Goal: Contribute content

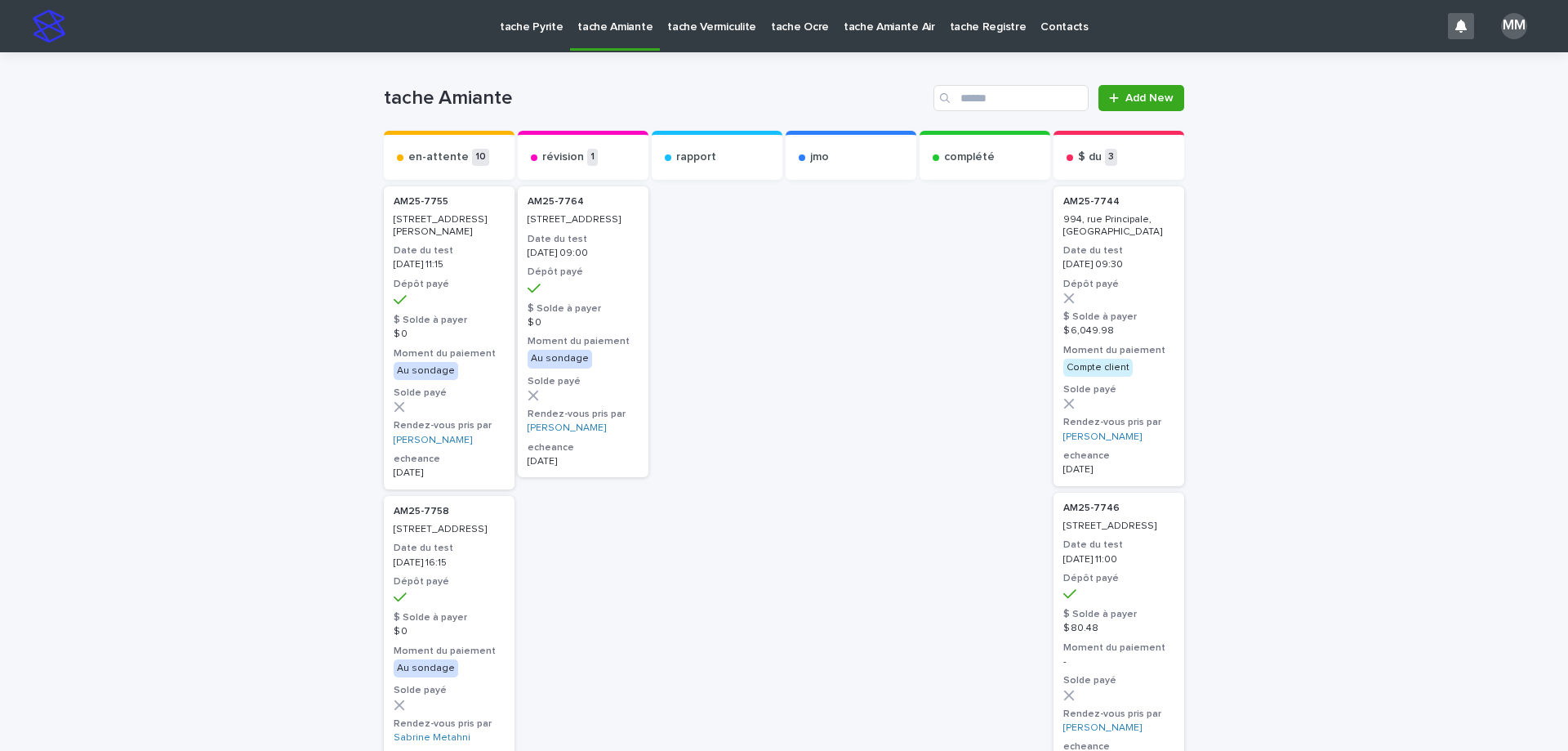
click at [706, 30] on p "tache Vermiculite" at bounding box center [712, 17] width 89 height 34
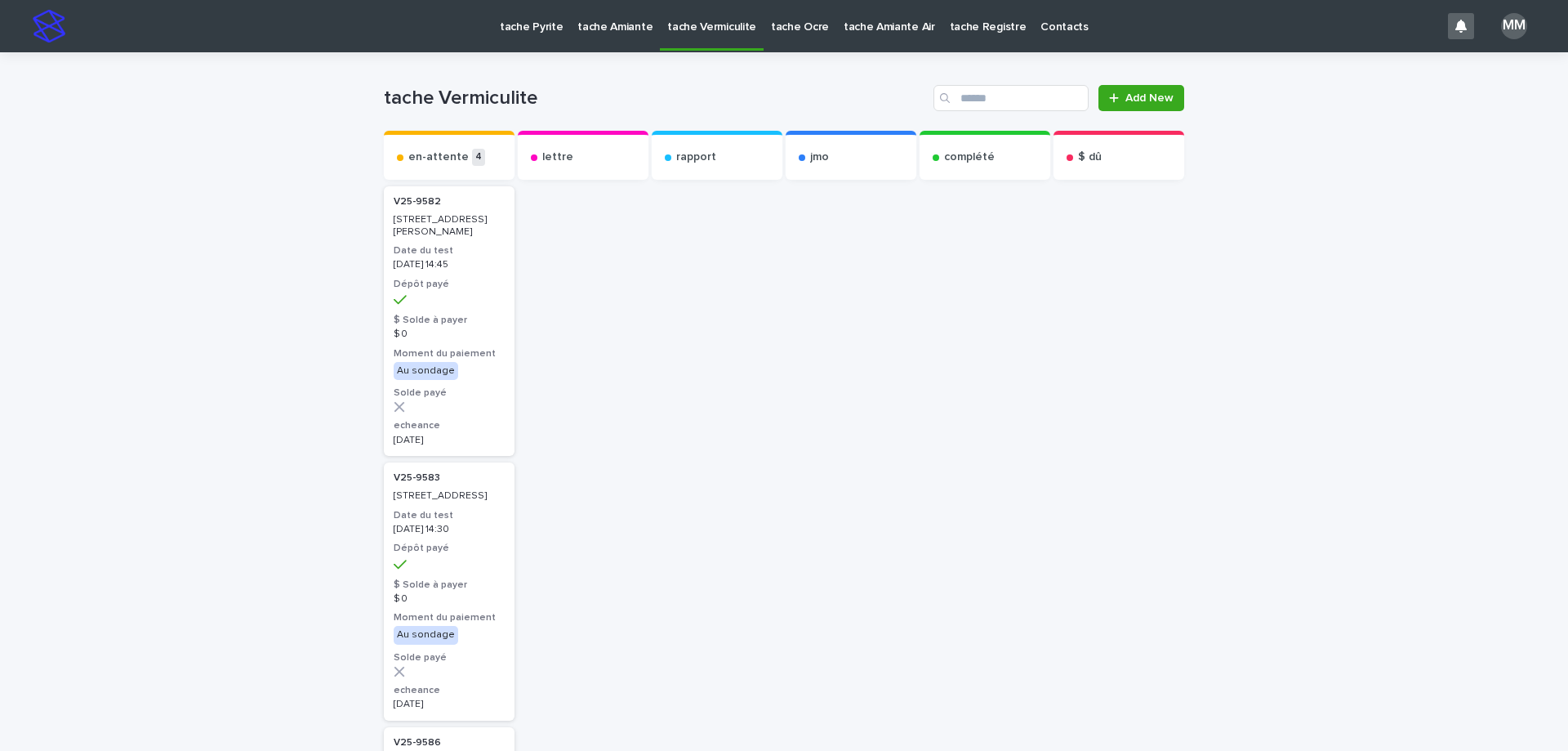
click at [509, 24] on p "tache Pyrite" at bounding box center [531, 17] width 63 height 34
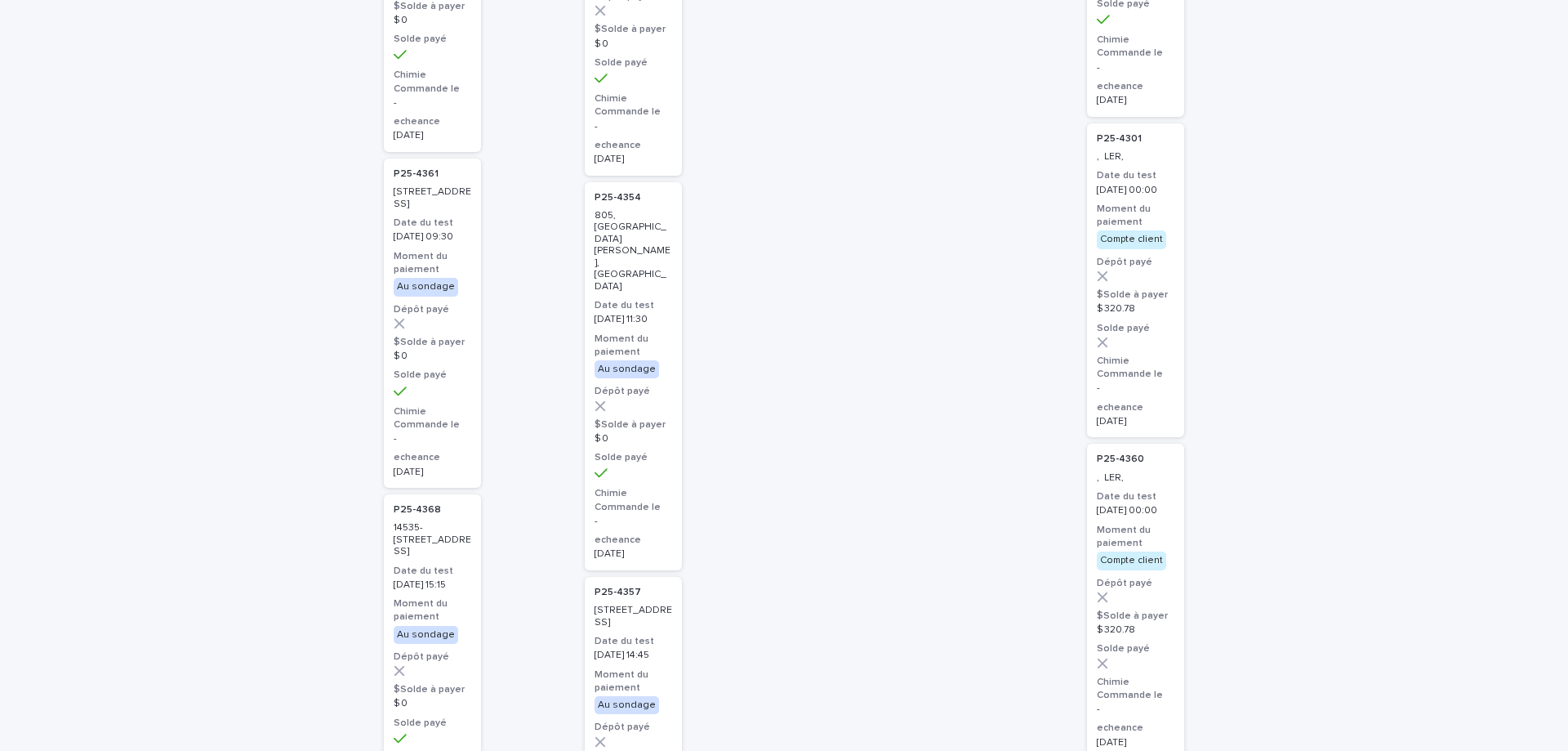
scroll to position [47, 0]
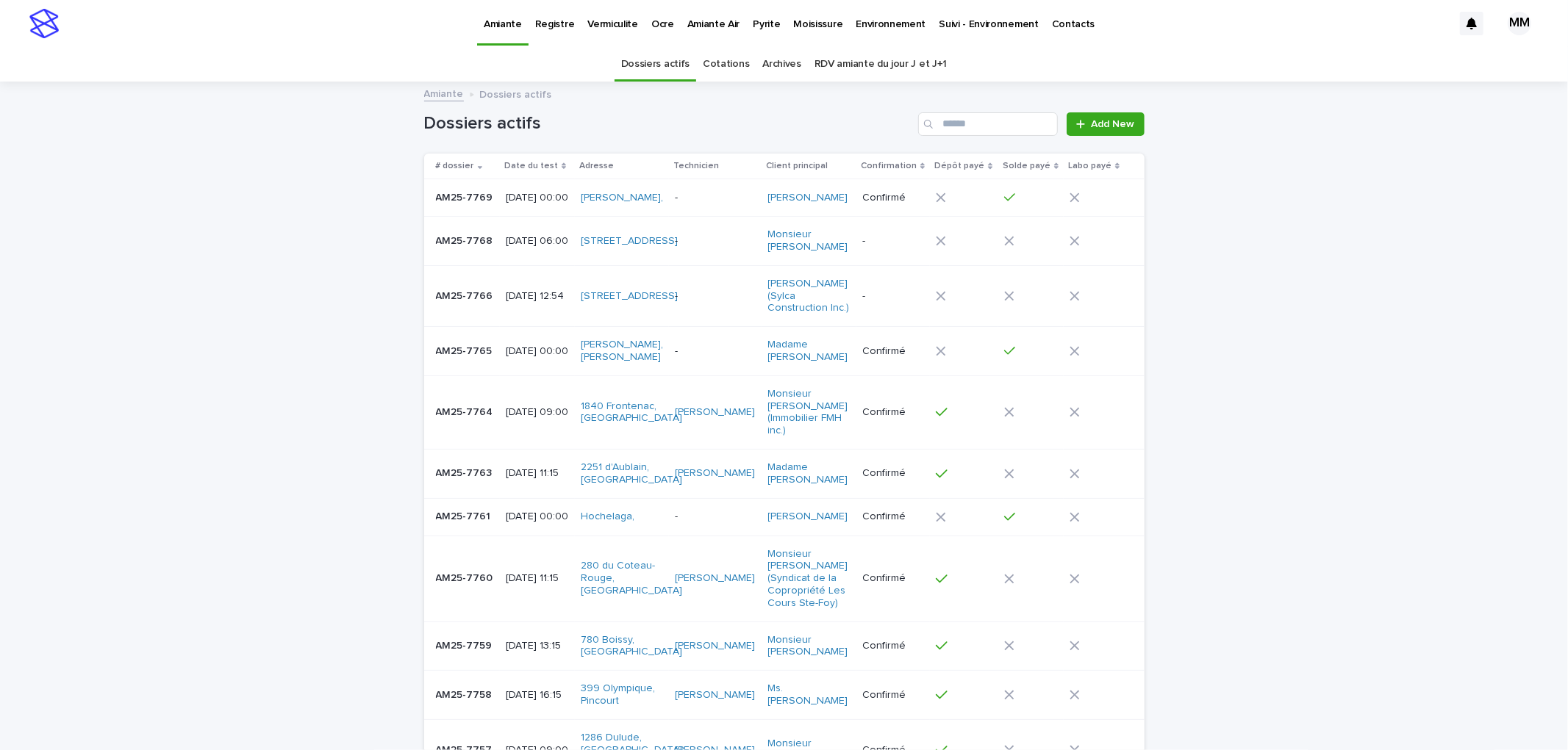
click at [906, 12] on p "Environnement" at bounding box center [890, 15] width 70 height 31
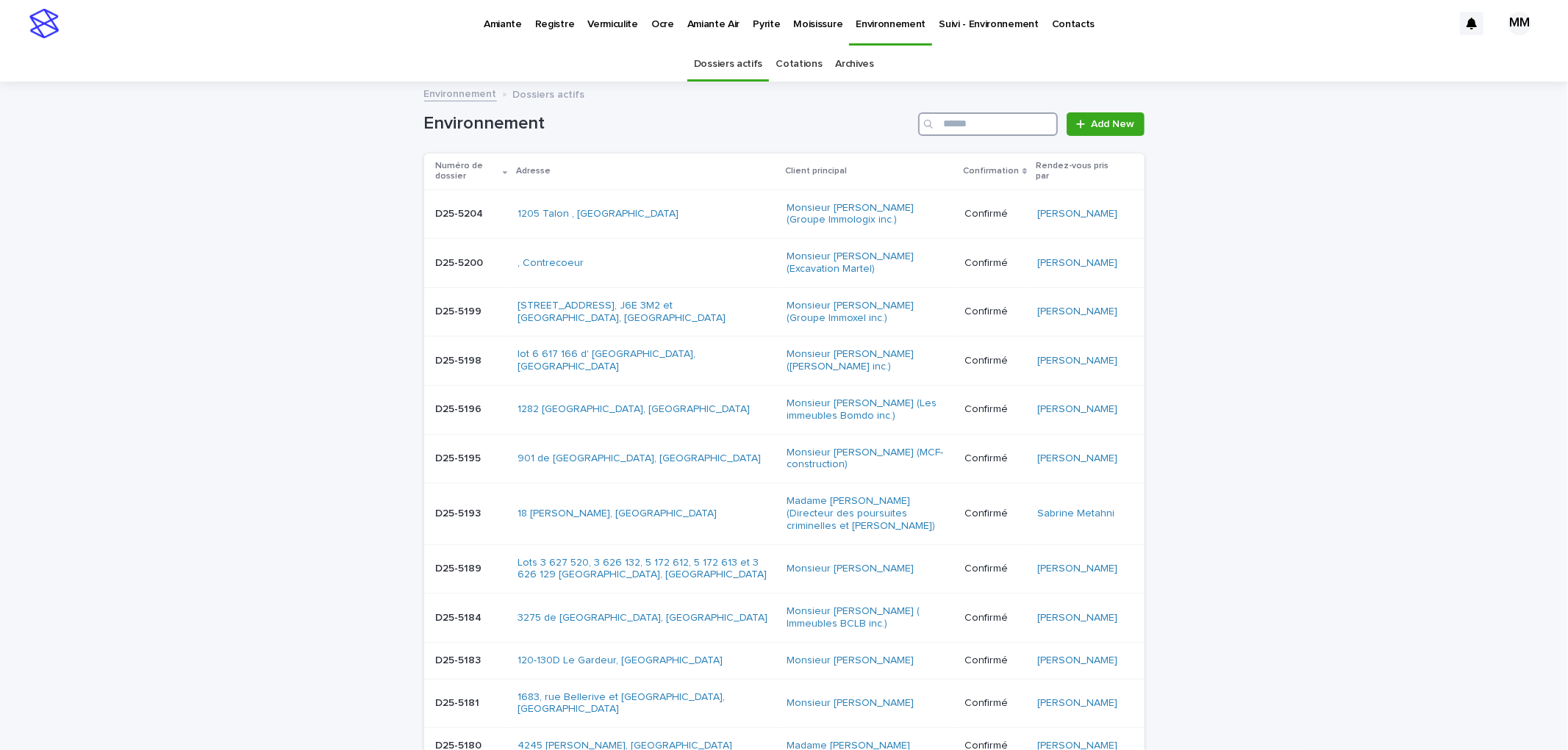
click at [944, 123] on input "Search" at bounding box center [988, 124] width 140 height 24
type input "*********"
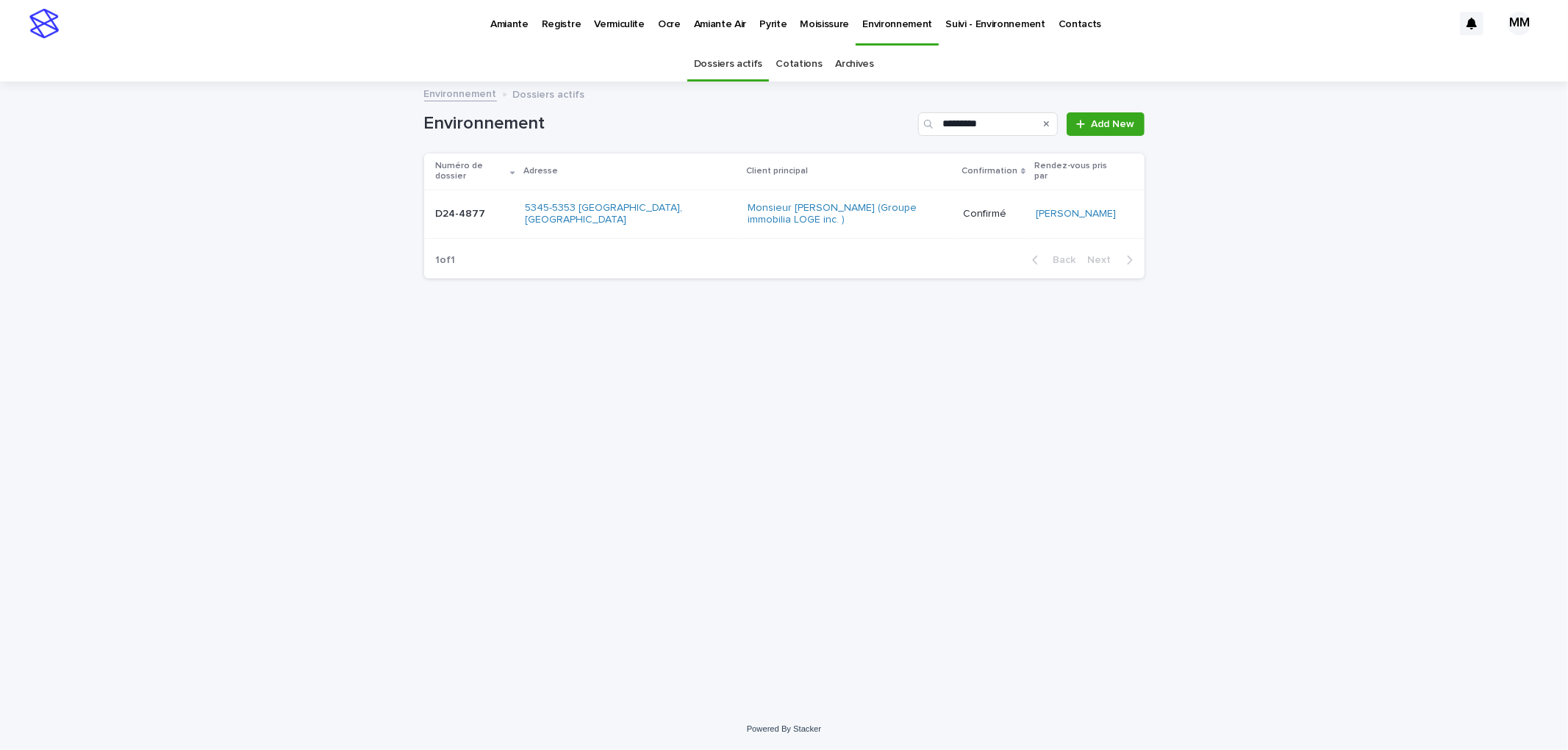
click at [495, 208] on p at bounding box center [475, 214] width 78 height 12
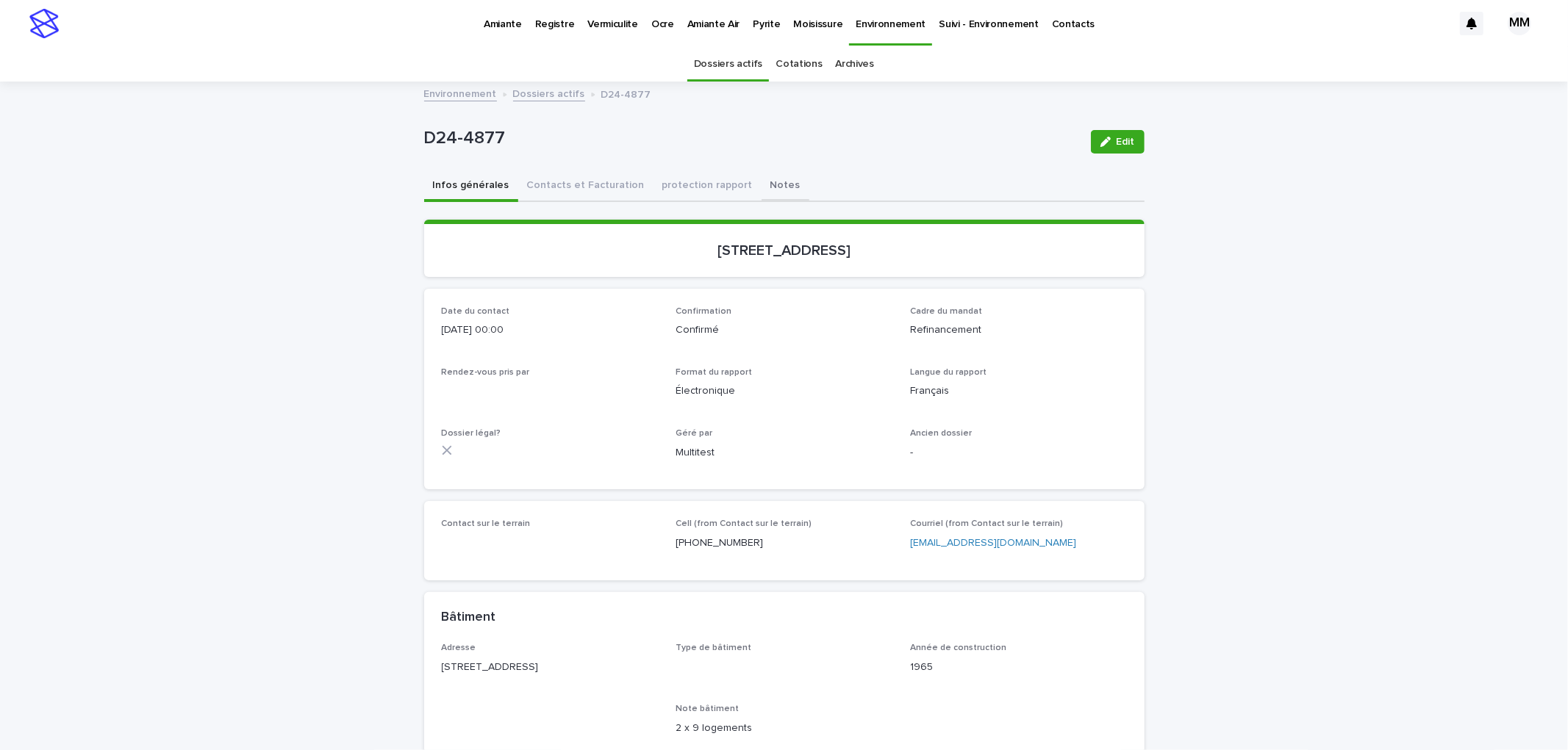
click at [762, 182] on button "Notes" at bounding box center [786, 186] width 48 height 31
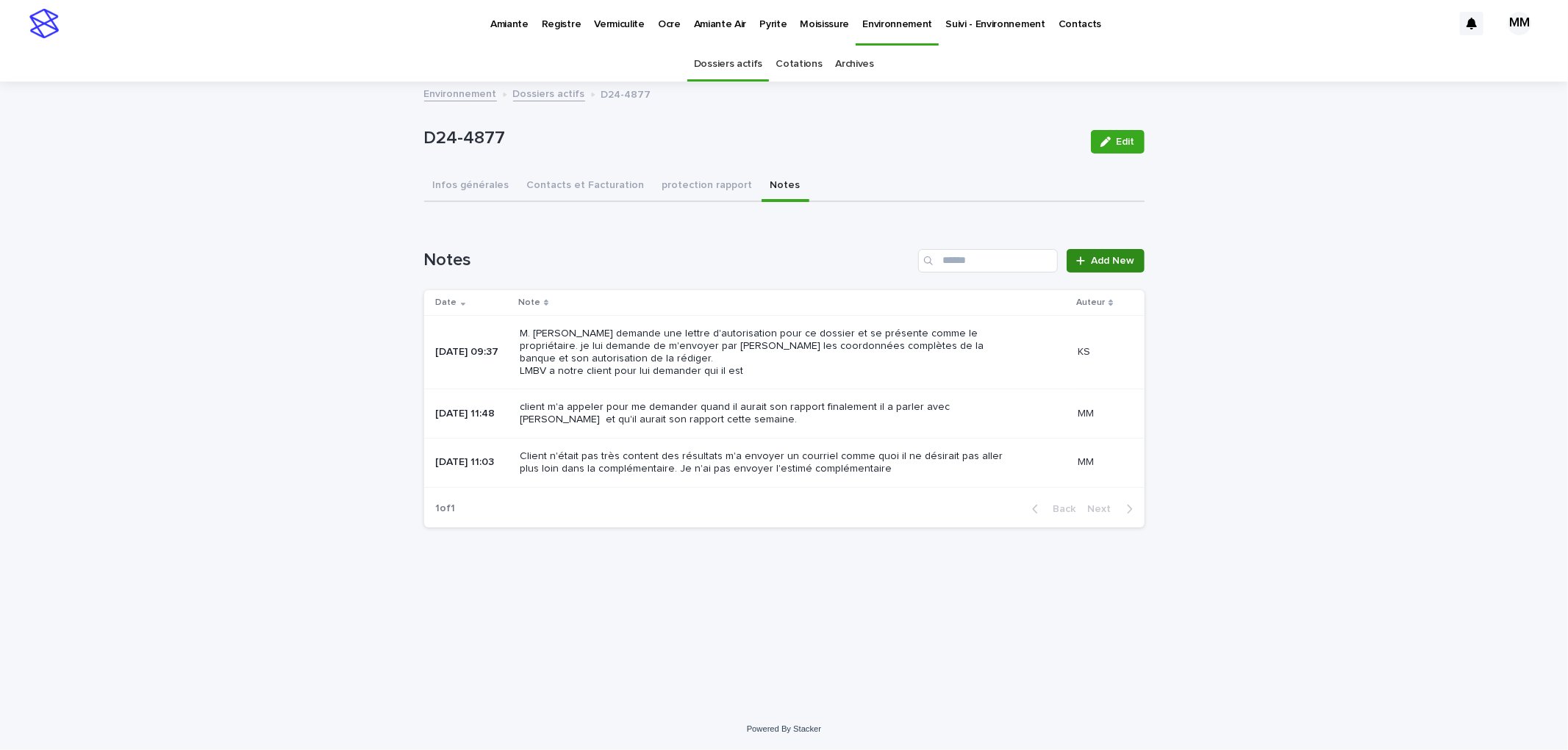
click at [1115, 263] on span "Add New" at bounding box center [1113, 260] width 44 height 10
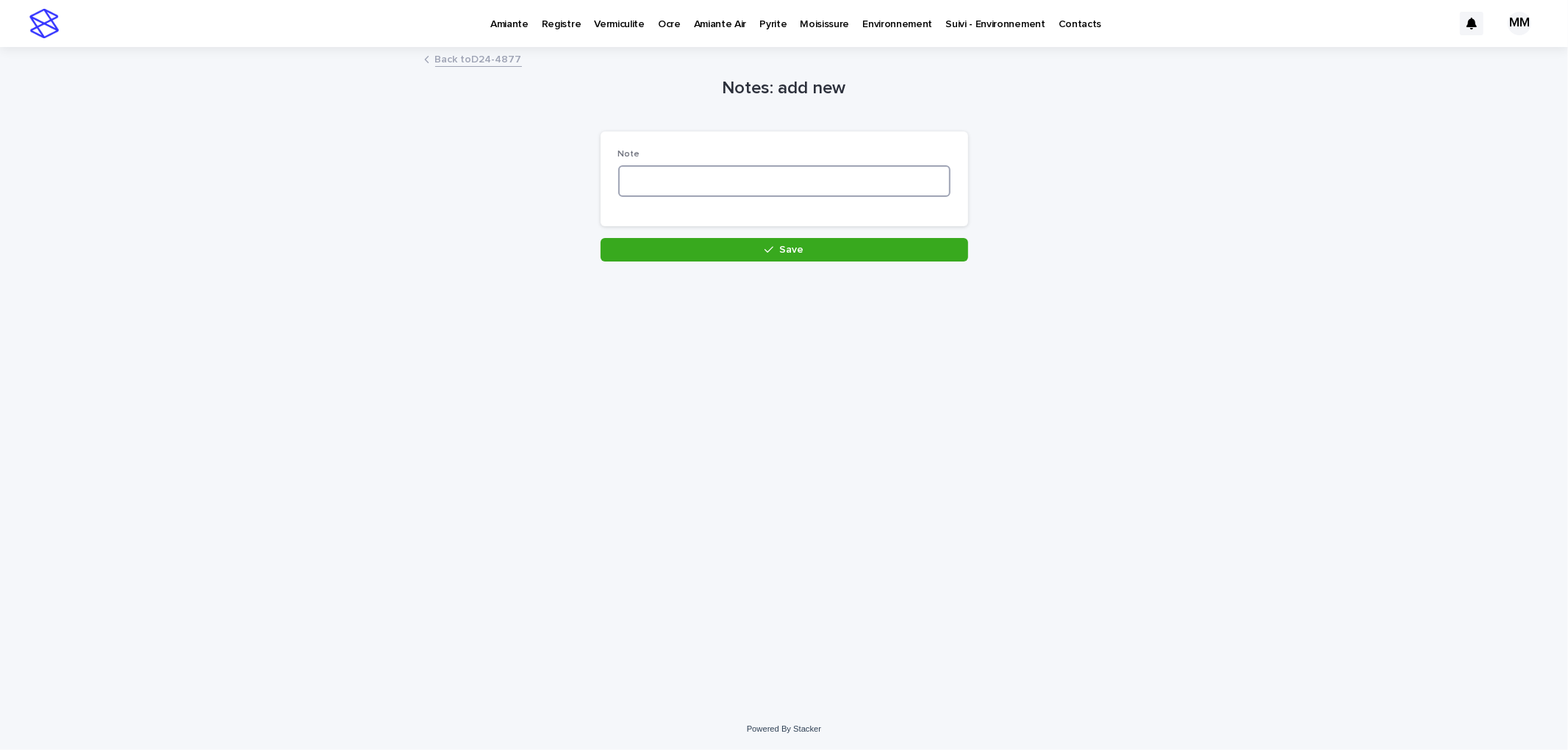
click at [717, 183] on textarea at bounding box center [784, 181] width 332 height 31
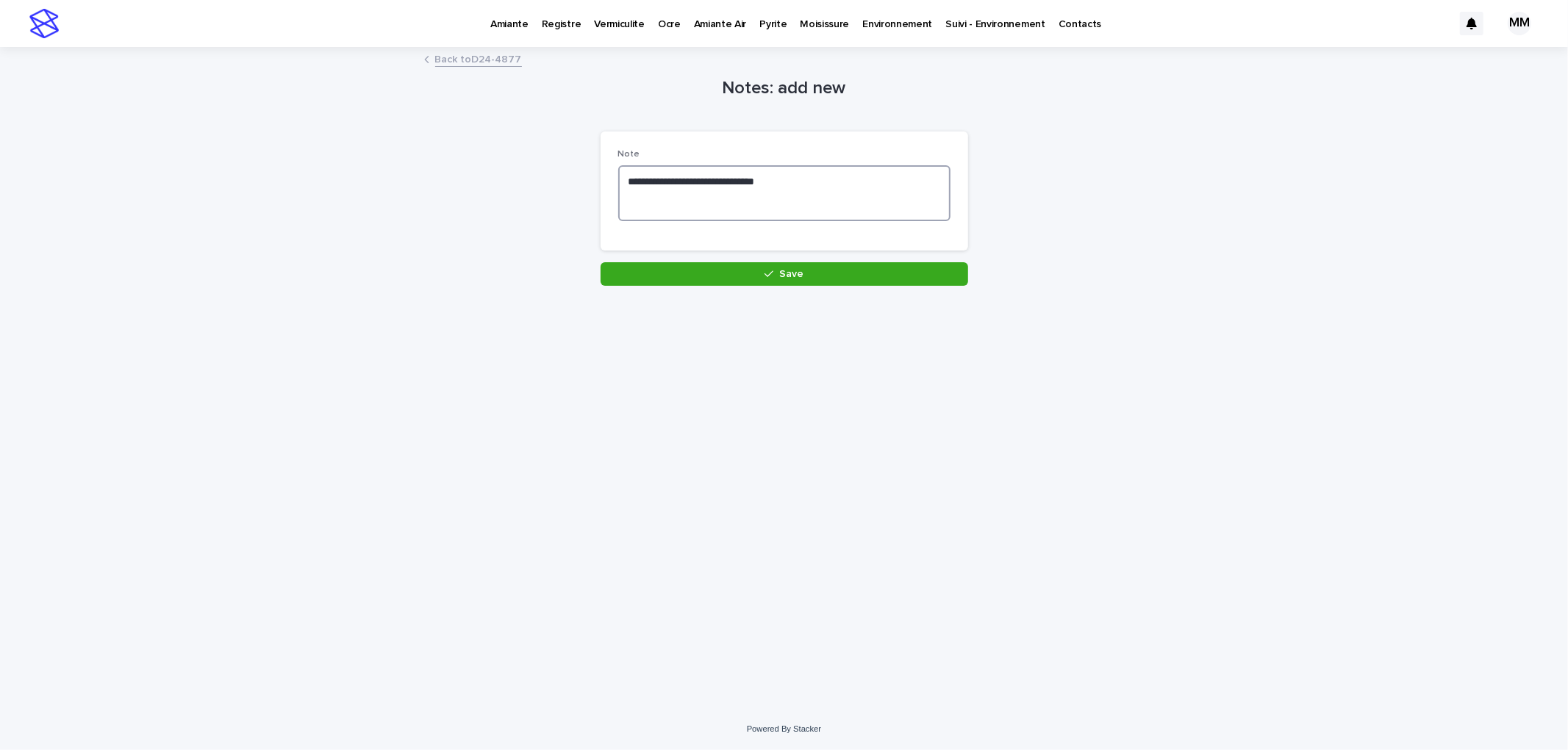
type textarea "**********"
click at [453, 53] on link "Back to D24-4877" at bounding box center [478, 58] width 87 height 17
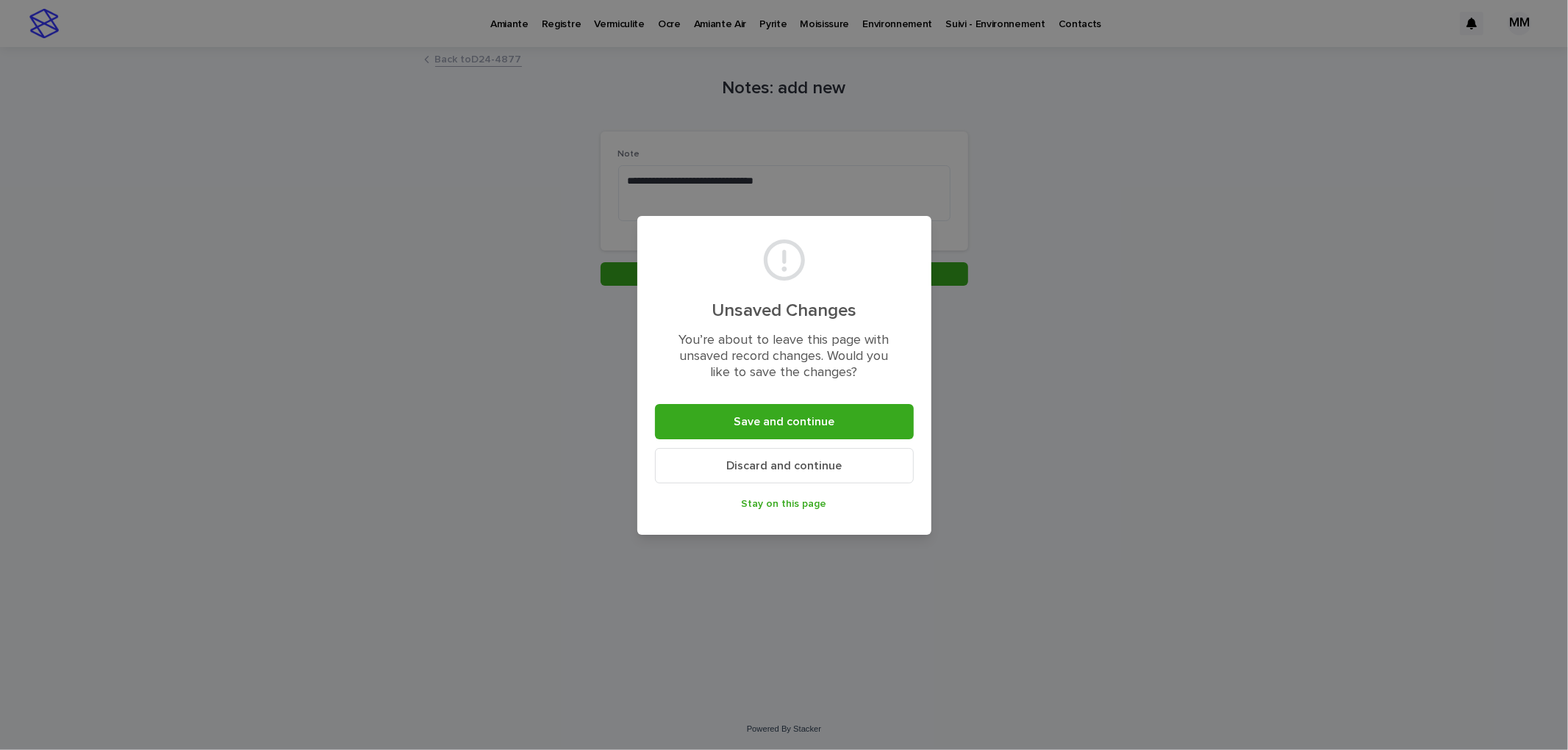
click at [802, 503] on span "Stay on this page" at bounding box center [784, 504] width 85 height 10
